Goal: Communication & Community: Ask a question

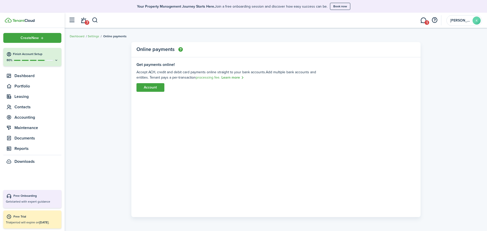
click at [426, 17] on link "1" at bounding box center [423, 20] width 10 height 13
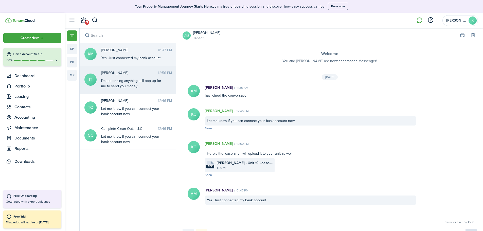
click at [120, 80] on div "I’m not seeing anything still pop up for me to send you money." at bounding box center [132, 83] width 63 height 11
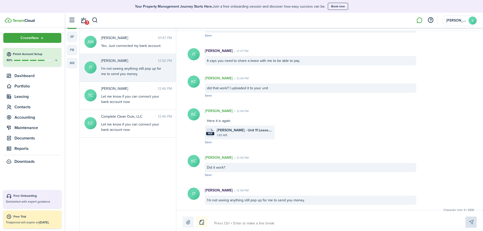
scroll to position [13, 0]
click at [226, 219] on textarea at bounding box center [333, 222] width 243 height 9
type textarea "A"
type textarea "As"
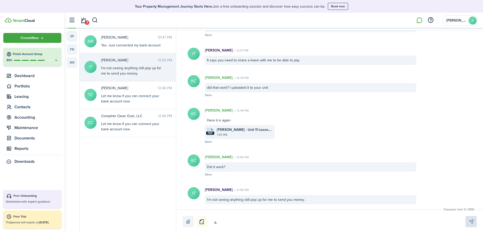
type textarea "As"
type textarea "Ask"
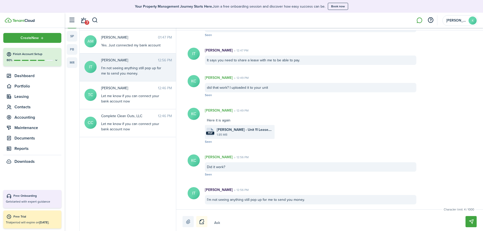
type textarea "Ask A"
type textarea "Ask Al"
type textarea "Ask Ale"
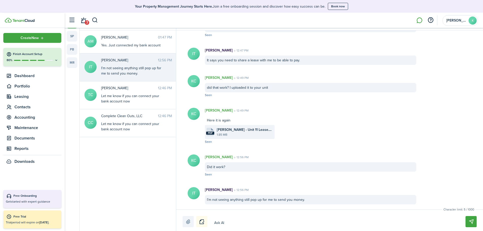
type textarea "Ask Ale"
type textarea "Ask [PERSON_NAME]"
type textarea "Ask [PERSON_NAME]."
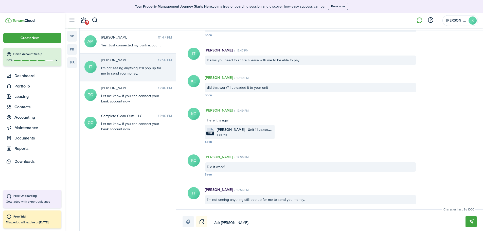
type textarea "Ask [PERSON_NAME]."
type textarea "Ask [PERSON_NAME]. H"
type textarea "Ask [PERSON_NAME]. He"
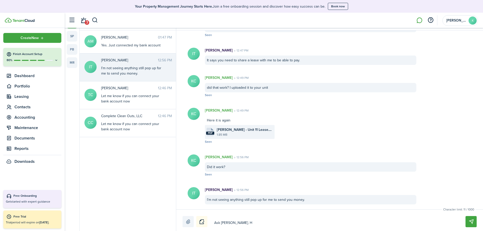
type textarea "Ask [PERSON_NAME]. He"
type textarea "Ask [PERSON_NAME]. He'"
type textarea "Ask [PERSON_NAME]. He's"
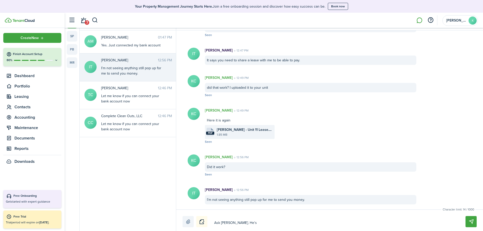
type textarea "Ask [PERSON_NAME]. He's"
type textarea "Ask [PERSON_NAME]. He's g"
type textarea "Ask [PERSON_NAME]. He's go"
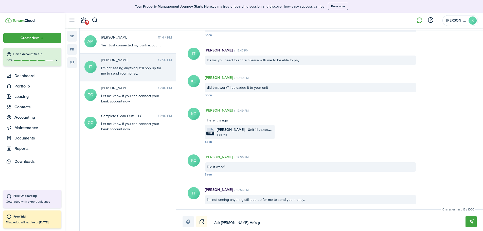
type textarea "Ask [PERSON_NAME]. He's go"
type textarea "Ask [PERSON_NAME]. He's got"
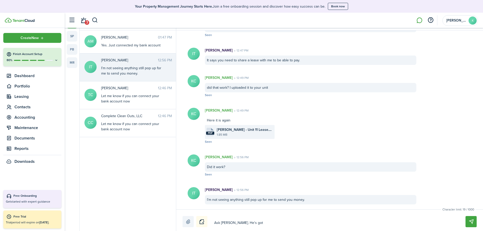
type textarea "Ask [PERSON_NAME]. He's got i"
type textarea "Ask [PERSON_NAME]. He's got it"
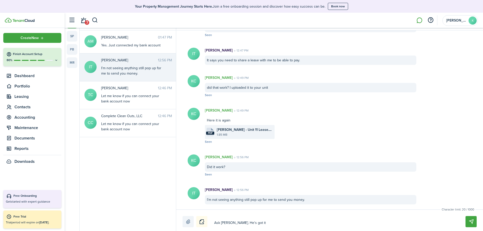
type textarea "Ask [PERSON_NAME]. He's got it"
type textarea "Ask [PERSON_NAME]. He's got it f"
type textarea "Ask [PERSON_NAME]. He's got it fi"
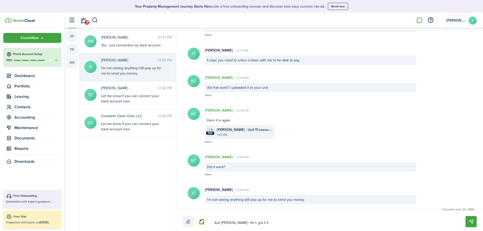
type textarea "Ask [PERSON_NAME]. He's got it fig"
type textarea "Ask [PERSON_NAME]. He's got it figu"
type textarea "Ask [PERSON_NAME]. He's got it figur"
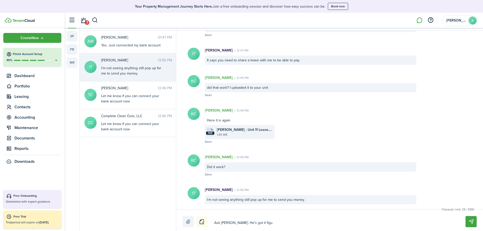
type textarea "Ask [PERSON_NAME]. He's got it figur"
type textarea "Ask [PERSON_NAME]. He's got it figure"
type textarea "Ask [PERSON_NAME]. He's got it figured"
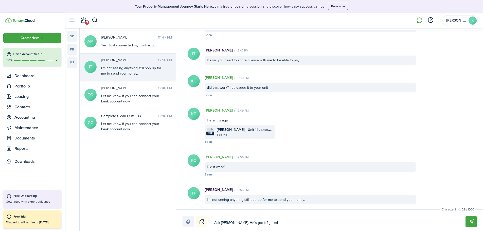
type textarea "Ask [PERSON_NAME]. He's got it figured"
type textarea "Ask [PERSON_NAME]. He's got it figured o"
type textarea "Ask [PERSON_NAME]. He's got it figured ou"
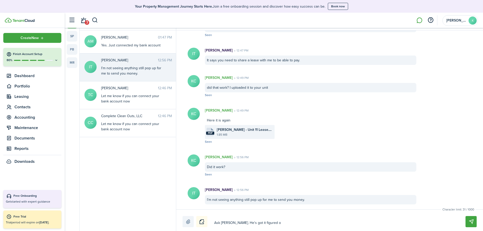
type textarea "Ask [PERSON_NAME]. He's got it figured ou"
type textarea "Ask [PERSON_NAME]. He's got it figured out"
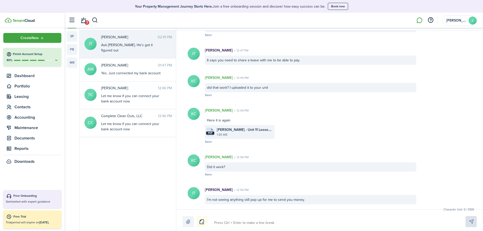
scroll to position [113, 0]
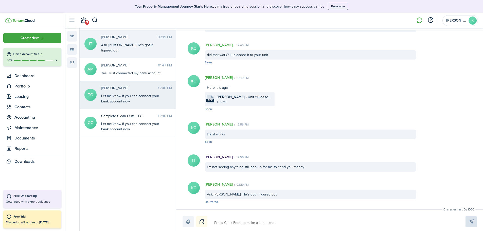
click at [122, 85] on span "[PERSON_NAME]" at bounding box center [129, 87] width 57 height 5
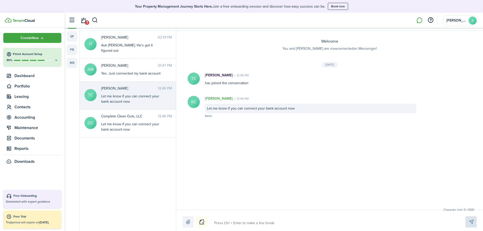
scroll to position [13, 0]
click at [240, 221] on textarea at bounding box center [333, 222] width 243 height 9
type textarea "A"
type textarea "As"
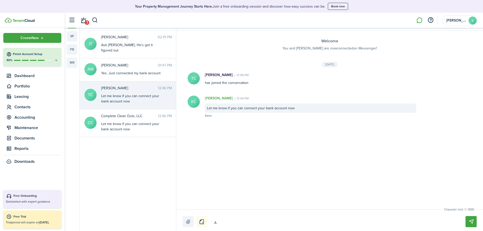
type textarea "As"
type textarea "Ask"
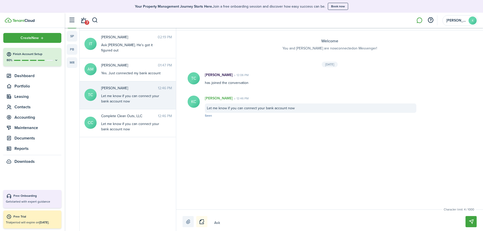
type textarea "Ask A"
type textarea "Ask Al"
type textarea "Ask Ale"
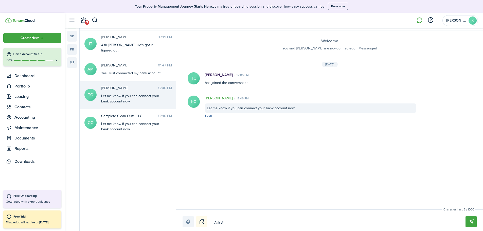
type textarea "Ask Ale"
type textarea "Ask [PERSON_NAME]"
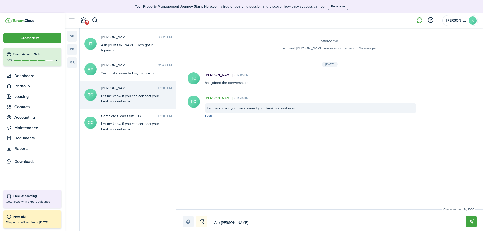
type textarea "Ask [PERSON_NAME]"
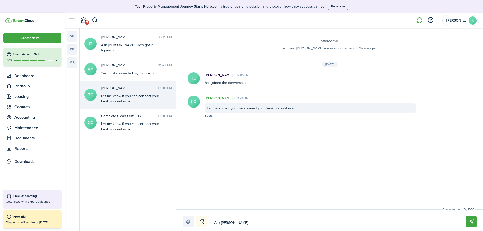
type textarea "Ask [PERSON_NAME]"
type textarea "Ask [PERSON_NAME] he f"
type textarea "Ask [PERSON_NAME] he fi"
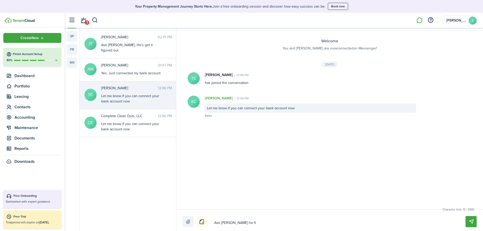
type textarea "Ask [PERSON_NAME] he fig"
type textarea "Ask [PERSON_NAME] he figu"
type textarea "Ask [PERSON_NAME] he figur"
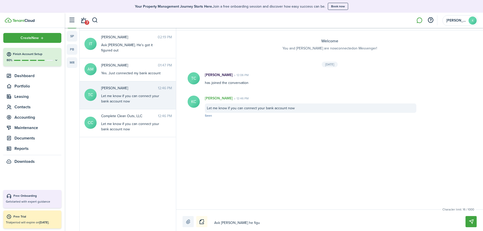
type textarea "Ask [PERSON_NAME] he figur"
type textarea "Ask [PERSON_NAME] he figure"
type textarea "Ask [PERSON_NAME] he figured"
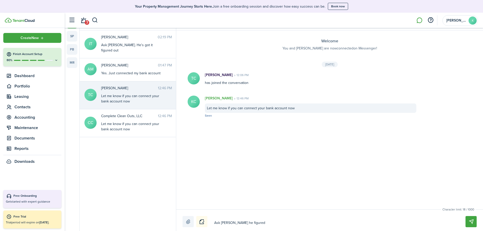
type textarea "Ask [PERSON_NAME] he figured"
type textarea "Ask [PERSON_NAME] he figured i"
type textarea "Ask [PERSON_NAME] he figured it"
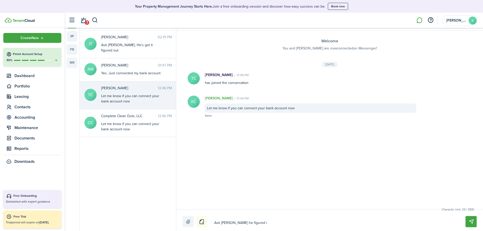
type textarea "Ask [PERSON_NAME] he figured it"
type textarea "Ask [PERSON_NAME] he figured it o"
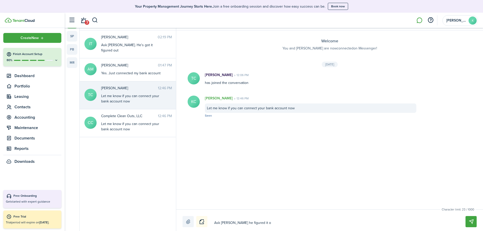
type textarea "Ask [PERSON_NAME] he figured it ou"
type textarea "Ask [PERSON_NAME] he figured it out"
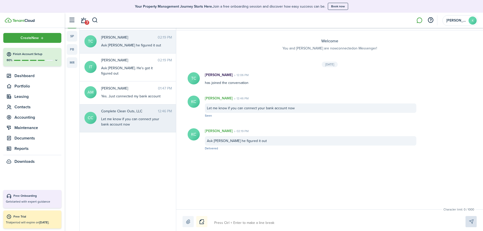
click at [122, 116] on div "Let me know if you can connect your bank account now" at bounding box center [132, 121] width 63 height 11
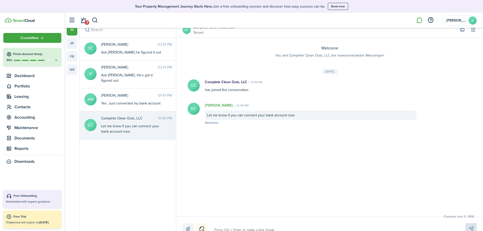
scroll to position [13, 0]
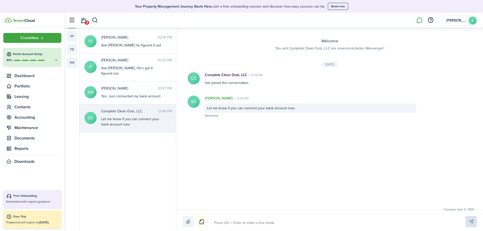
click at [234, 219] on textarea at bounding box center [333, 222] width 243 height 9
type textarea "A"
type textarea "As"
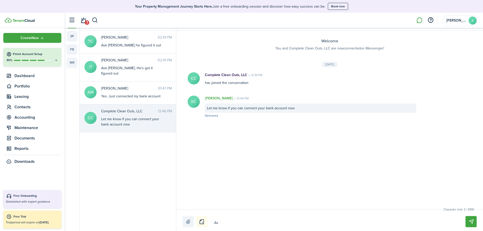
type textarea "Ask"
type textarea "Ask A"
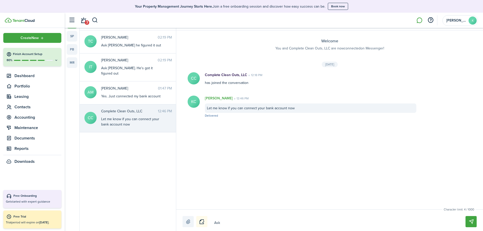
type textarea "Ask A"
type textarea "Ask Al"
type textarea "Ask Ale"
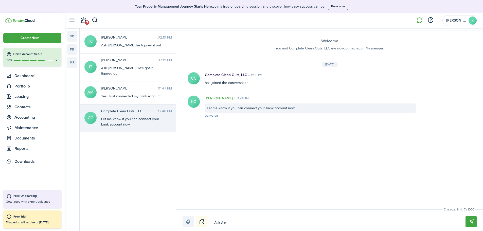
type textarea "Ask [PERSON_NAME]"
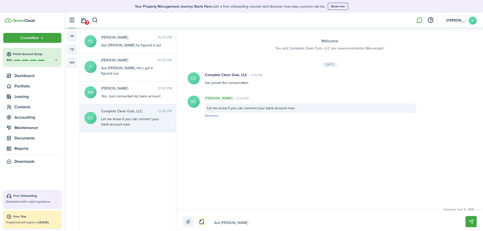
type textarea "Ask [PERSON_NAME]"
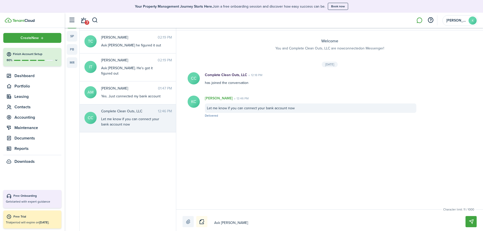
type textarea "Ask [PERSON_NAME] he f"
type textarea "Ask [PERSON_NAME] he fi"
type textarea "Ask [PERSON_NAME] he fig"
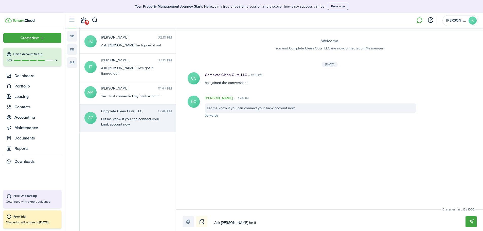
type textarea "Ask [PERSON_NAME] he fig"
type textarea "Ask [PERSON_NAME] he figu"
type textarea "Ask [PERSON_NAME] he figur"
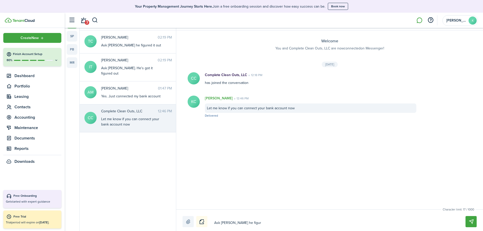
type textarea "Ask [PERSON_NAME] he figure"
type textarea "Ask [PERSON_NAME] he figuree"
type textarea "Ask [PERSON_NAME] he figure"
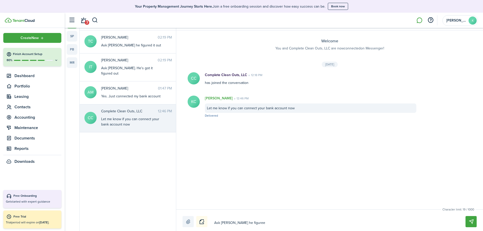
type textarea "Ask [PERSON_NAME] he figure"
type textarea "Ask [PERSON_NAME] he figured"
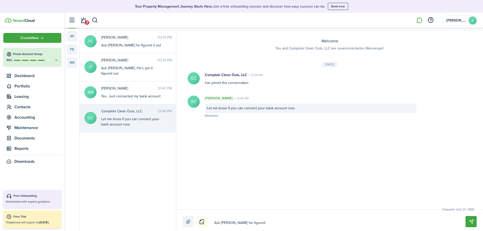
type textarea "Ask [PERSON_NAME] he figured u"
type textarea "Ask [PERSON_NAME] he figured ui"
type textarea "Ask [PERSON_NAME] he figured uit"
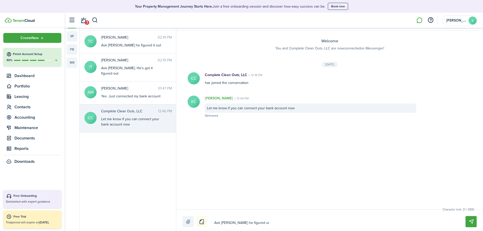
type textarea "Ask [PERSON_NAME] he figured uit"
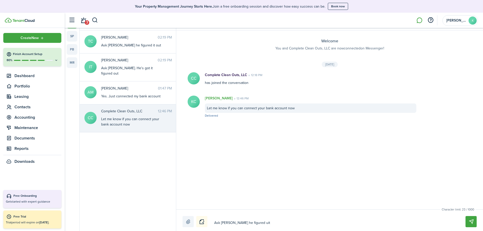
type textarea "Ask [PERSON_NAME] he figured ui"
type textarea "Ask [PERSON_NAME] he figured u"
type textarea "Ask [PERSON_NAME] he figured"
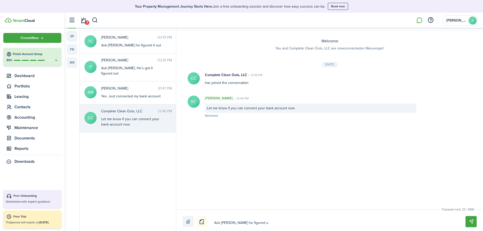
type textarea "Ask [PERSON_NAME] he figured"
type textarea "Ask [PERSON_NAME] he figured i"
type textarea "Ask [PERSON_NAME] he figured it"
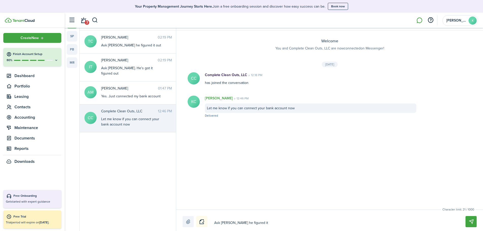
type textarea "Ask [PERSON_NAME] he figured it"
type textarea "Ask [PERSON_NAME] he figured it o"
type textarea "Ask [PERSON_NAME] he figured it ou"
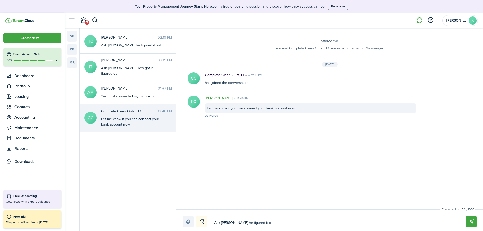
type textarea "Ask [PERSON_NAME] he figured it ou"
type textarea "Ask [PERSON_NAME] he figured it out"
